Goal: Unclear

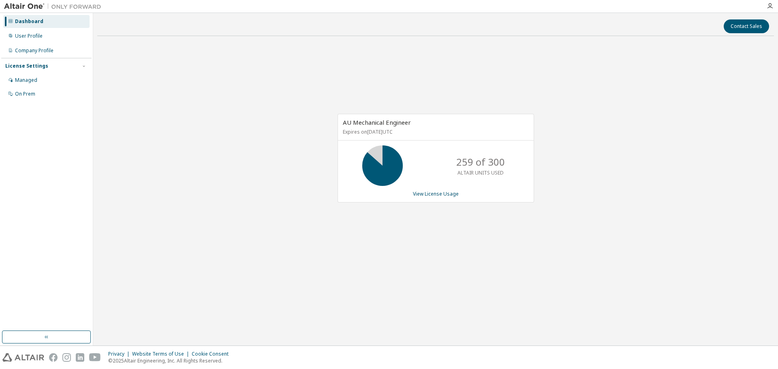
click at [467, 166] on p "259 of 300" at bounding box center [480, 162] width 49 height 14
click at [254, 282] on div "AU Mechanical Engineer Expires on [DATE] UTC 259 of 300 ALTAIR UNITS USED View …" at bounding box center [435, 163] width 677 height 240
